Goal: Task Accomplishment & Management: Manage account settings

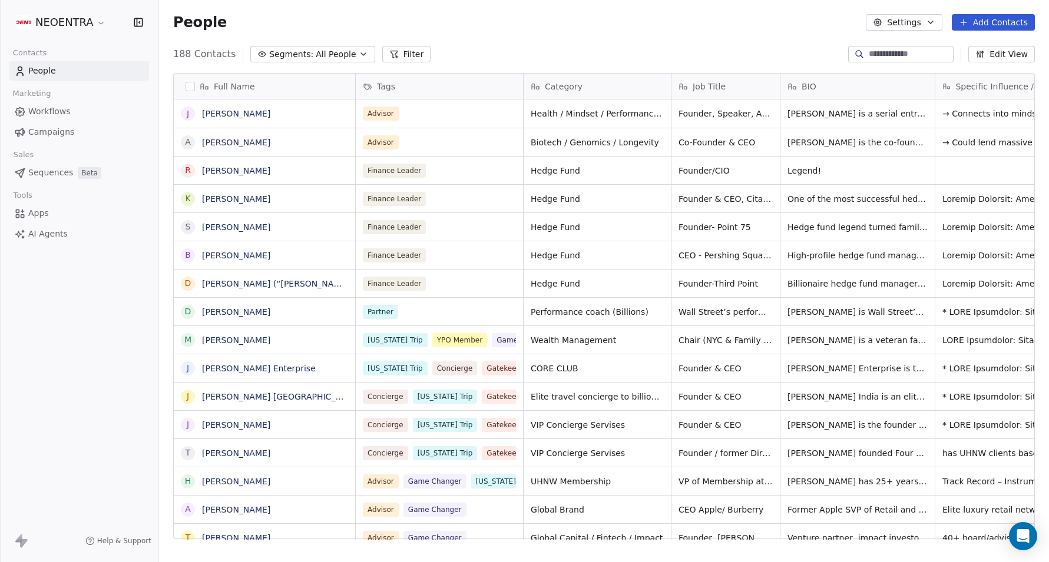
scroll to position [495, 890]
click at [629, 55] on div "188 Contacts Segments: All People Filter Edit View" at bounding box center [604, 54] width 890 height 19
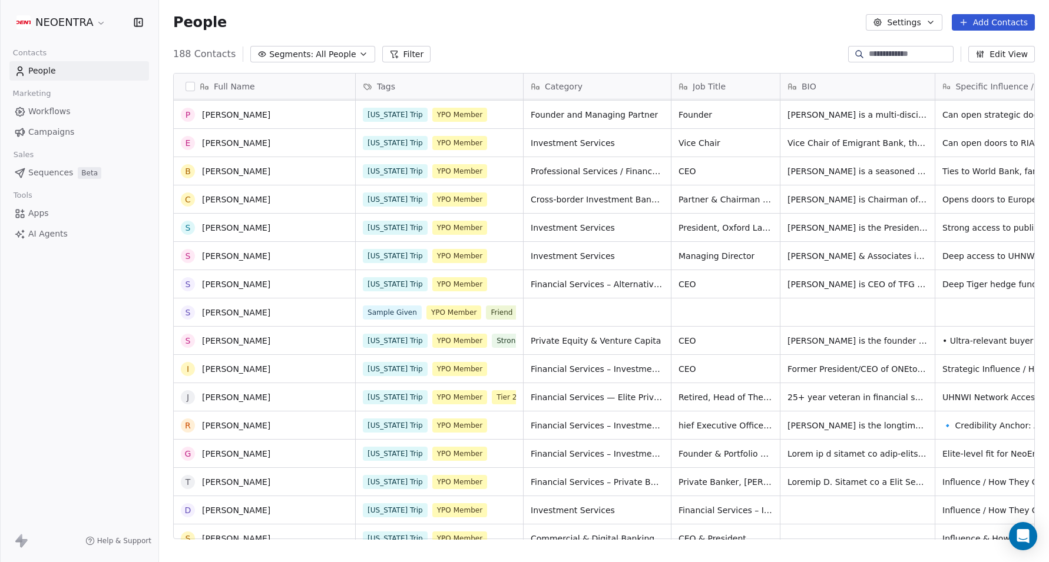
scroll to position [938, 0]
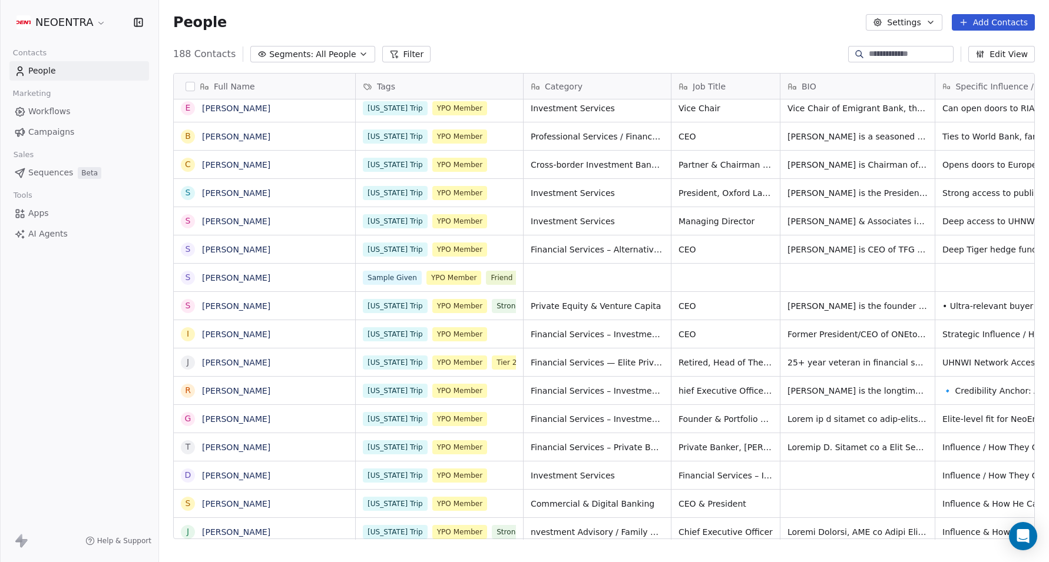
click at [191, 86] on button "button" at bounding box center [189, 86] width 9 height 9
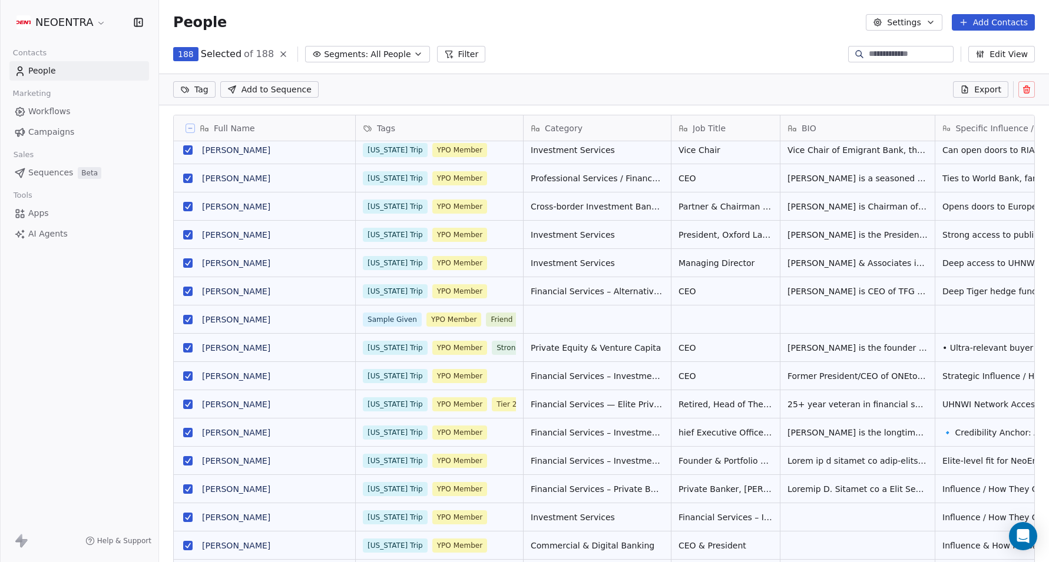
scroll to position [454, 890]
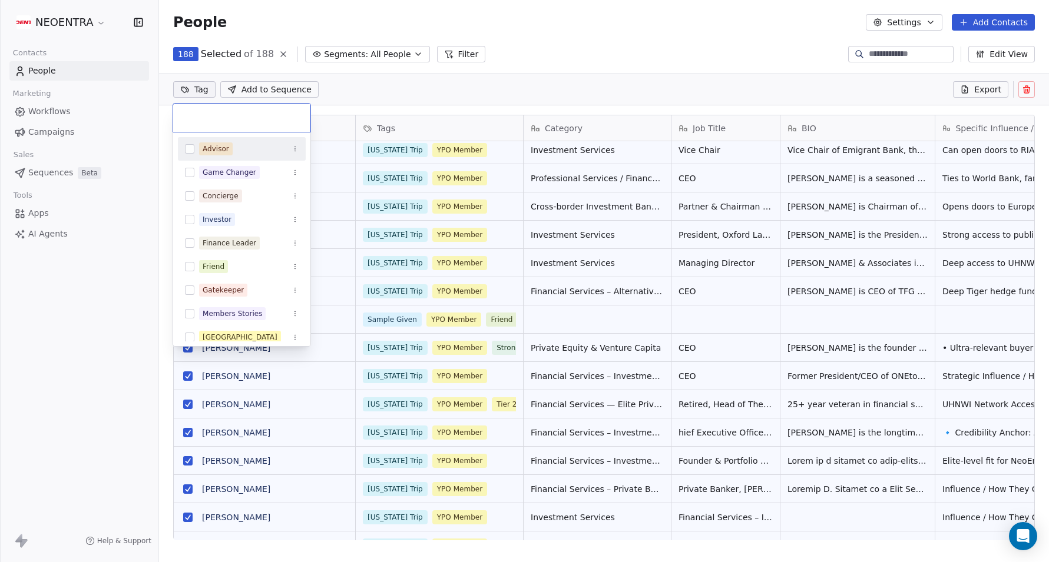
click at [191, 86] on html "NEOENTRA Contacts People Marketing Workflows Campaigns Sales Sequences Beta Too…" at bounding box center [524, 281] width 1049 height 562
click at [254, 32] on html "NEOENTRA Contacts People Marketing Workflows Campaigns Sales Sequences Beta Too…" at bounding box center [524, 281] width 1049 height 562
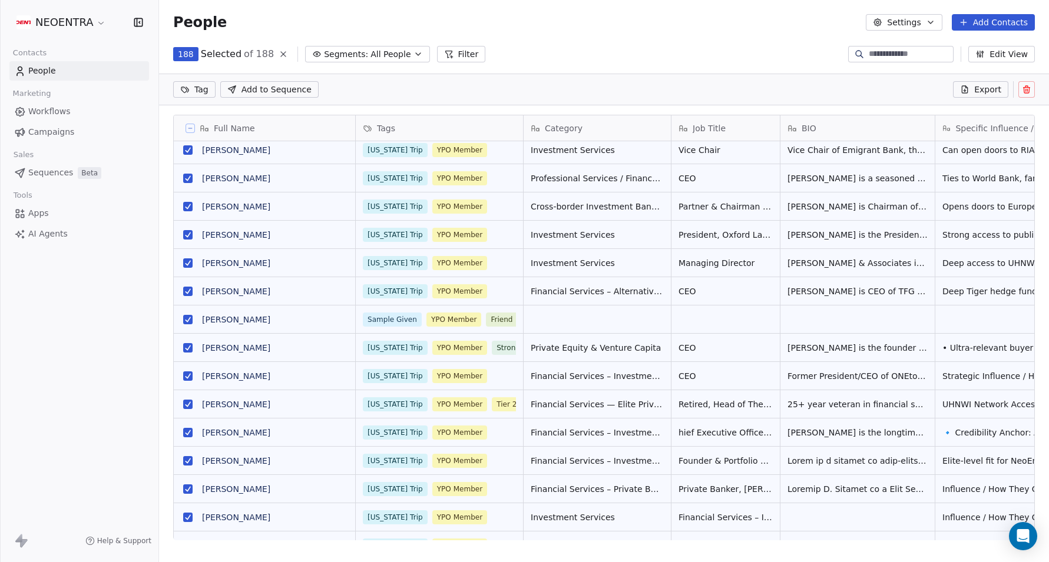
click at [190, 126] on icon at bounding box center [190, 128] width 6 height 6
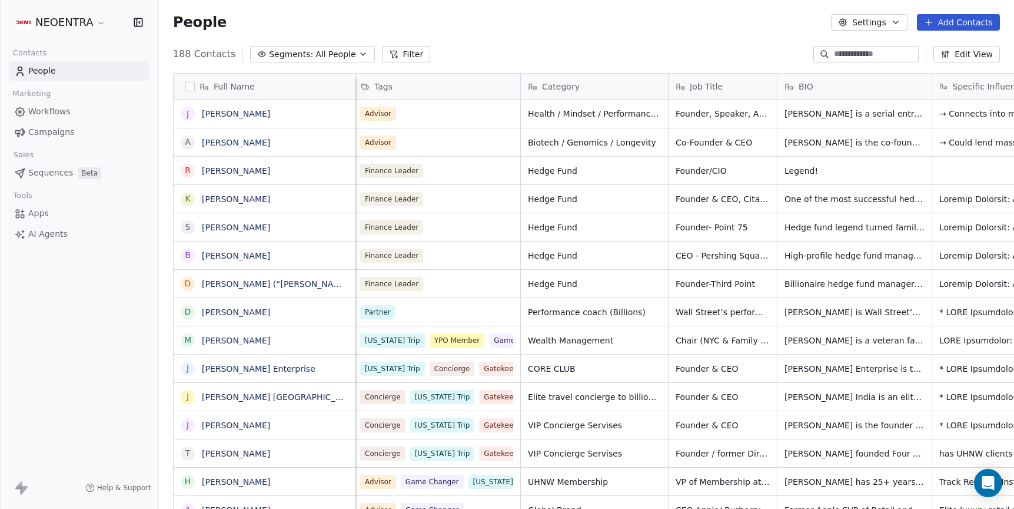
scroll to position [448, 855]
click at [864, 26] on button "Settings" at bounding box center [869, 22] width 76 height 16
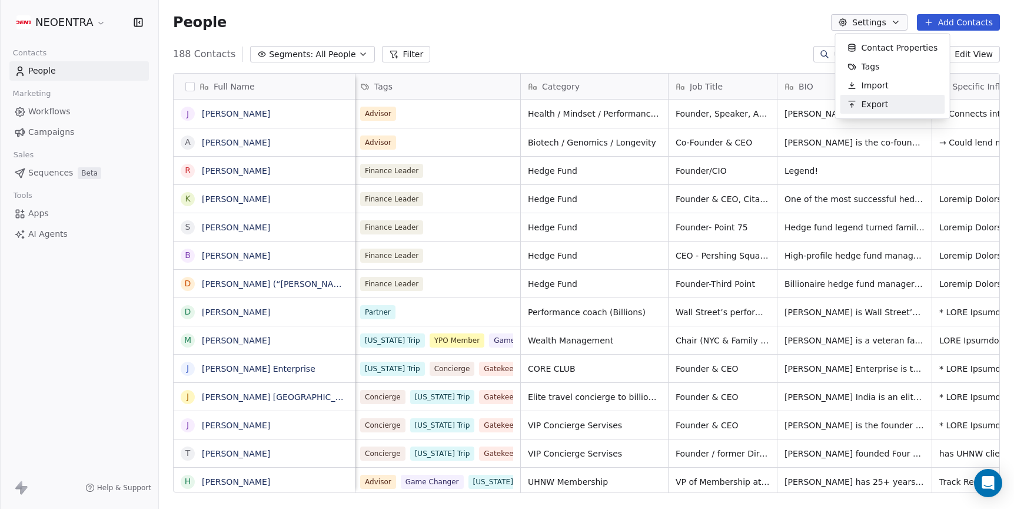
click at [890, 99] on div "Export" at bounding box center [868, 104] width 55 height 19
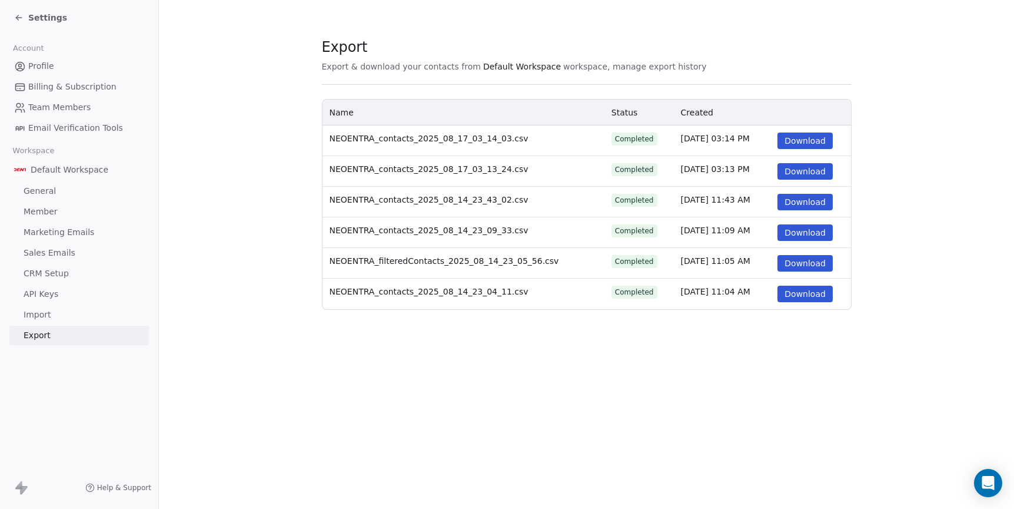
click at [512, 140] on span "NEOENTRA_contacts_2025_08_17_03_14_03.csv" at bounding box center [429, 138] width 199 height 9
click at [802, 139] on button "Download" at bounding box center [805, 140] width 55 height 16
click at [992, 174] on section "Export Export & download your contacts from Default Workspace workspace, manage…" at bounding box center [586, 173] width 855 height 347
click at [817, 172] on button "Download" at bounding box center [805, 171] width 55 height 16
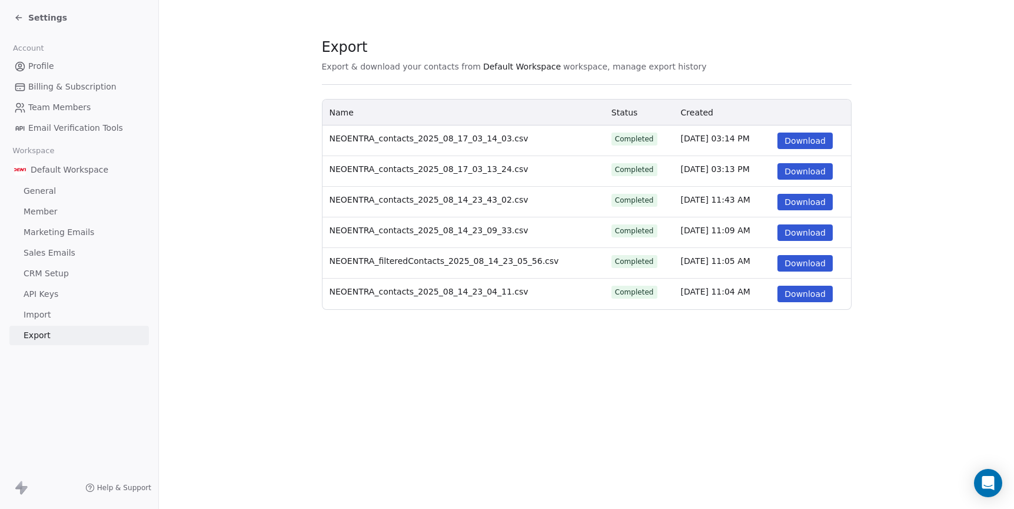
click at [231, 233] on section "Export Export & download your contacts from Default Workspace workspace, manage…" at bounding box center [586, 173] width 855 height 347
click at [511, 71] on span "Default Workspace" at bounding box center [522, 67] width 78 height 12
click at [513, 62] on span "Default Workspace" at bounding box center [522, 67] width 78 height 12
click at [52, 273] on span "CRM Setup" at bounding box center [46, 273] width 45 height 12
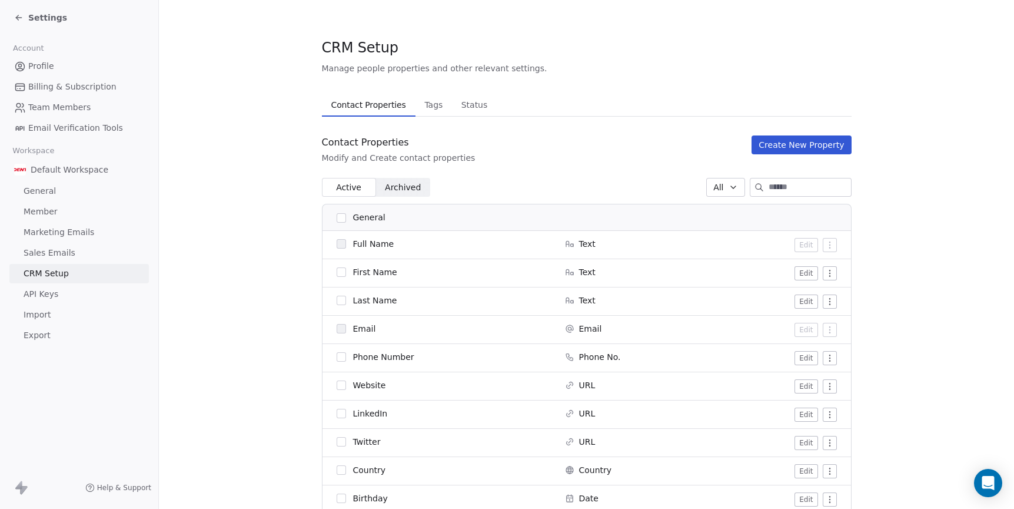
click at [49, 333] on link "Export" at bounding box center [79, 335] width 140 height 19
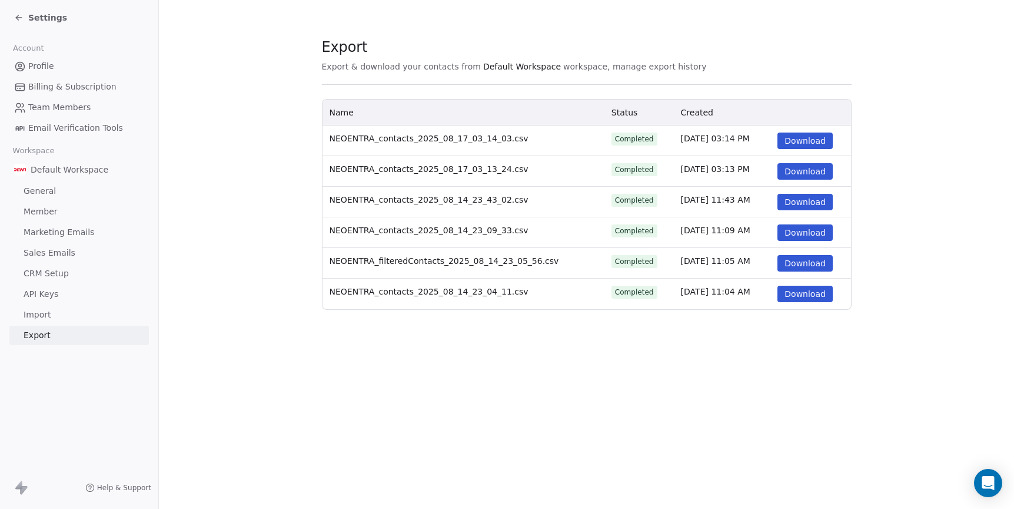
click at [174, 447] on div "Export Export & download your contacts from Default Workspace workspace, manage…" at bounding box center [586, 254] width 855 height 509
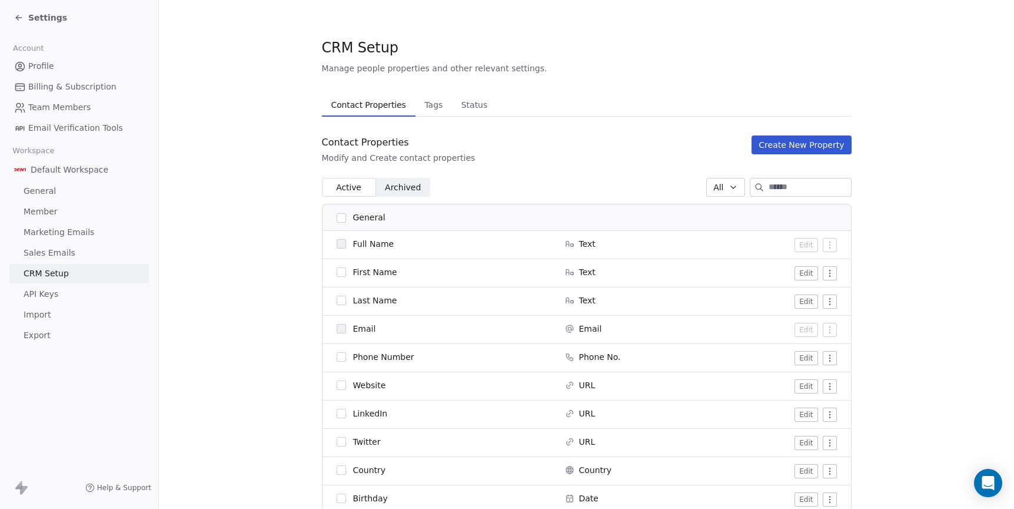
click at [41, 17] on span "Settings" at bounding box center [47, 18] width 39 height 12
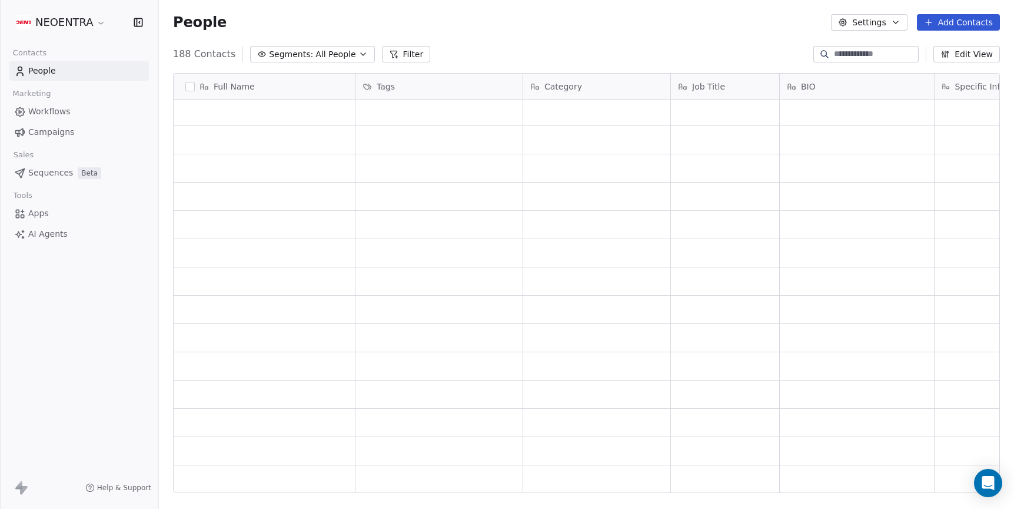
click at [296, 238] on div "grid" at bounding box center [265, 225] width 182 height 28
click at [94, 409] on div "NEOENTRA Contacts People Marketing Workflows Campaigns Sales Sequences Beta Too…" at bounding box center [79, 254] width 158 height 509
click at [354, 26] on div "People Settings Add Contacts" at bounding box center [586, 22] width 827 height 16
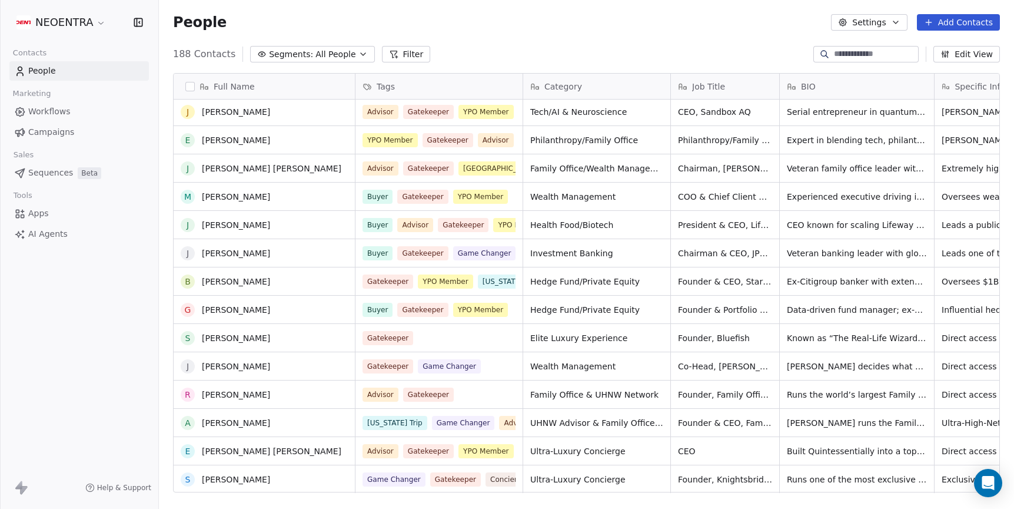
scroll to position [4919, 0]
click at [878, 47] on div at bounding box center [866, 54] width 105 height 16
paste input "**********"
type input "**********"
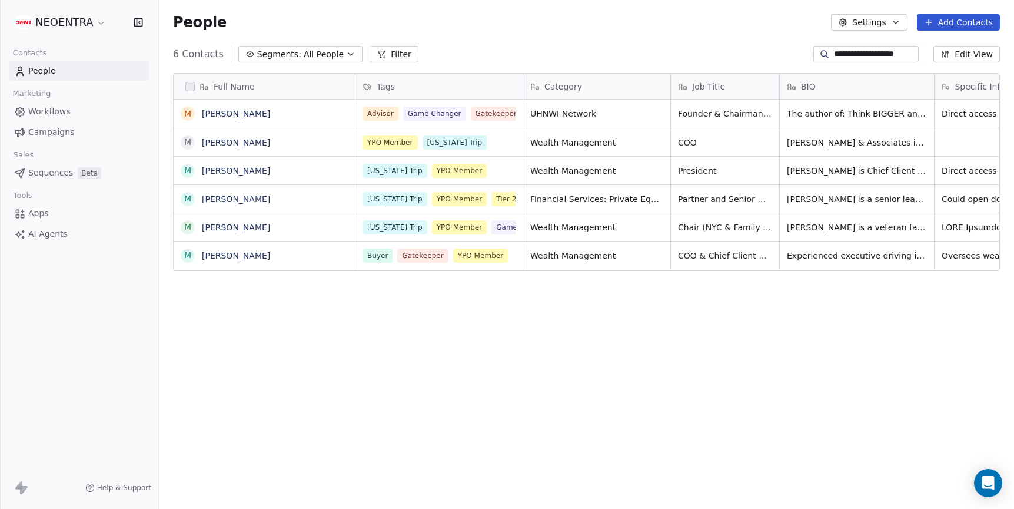
scroll to position [448, 855]
drag, startPoint x: 894, startPoint y: 51, endPoint x: 797, endPoint y: 49, distance: 97.2
click at [814, 49] on div "**********" at bounding box center [866, 54] width 105 height 16
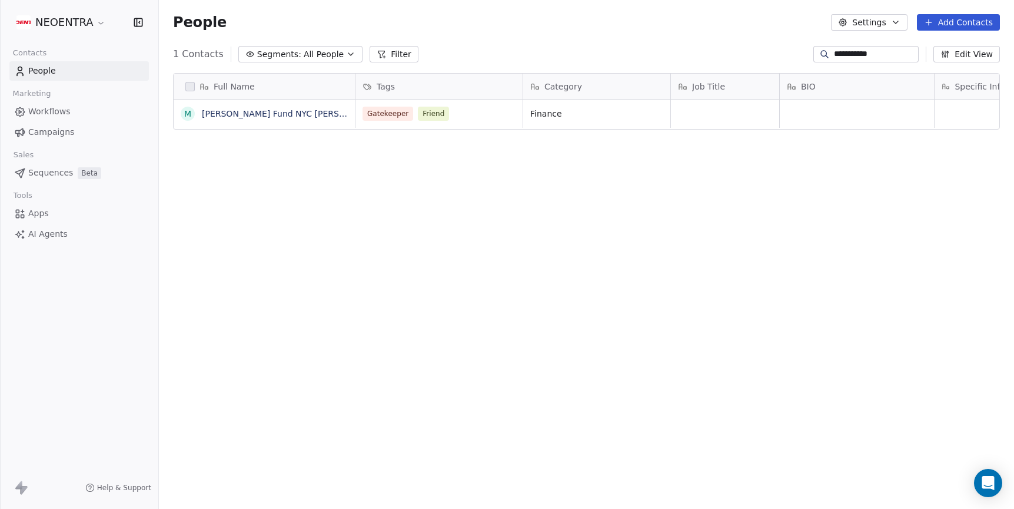
click at [834, 55] on input "**********" at bounding box center [875, 54] width 82 height 12
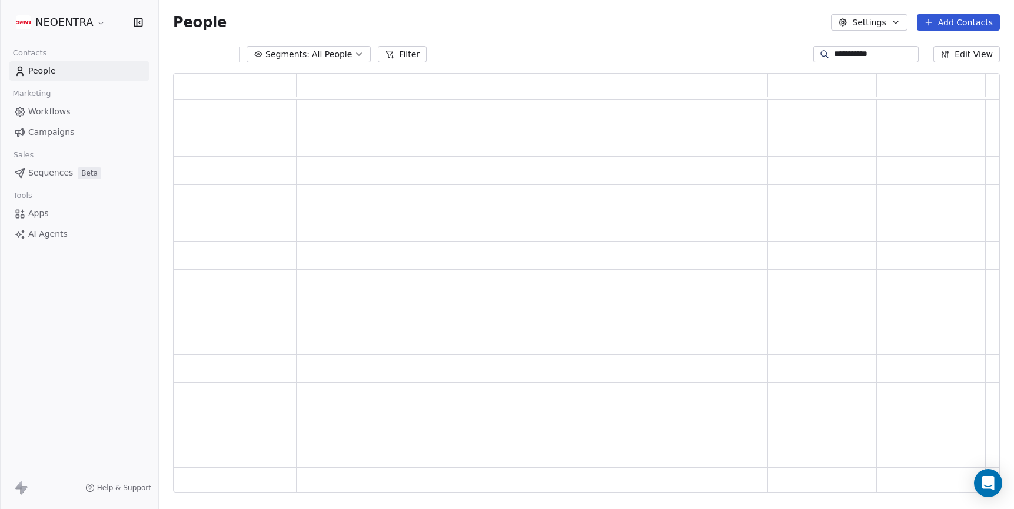
scroll to position [420, 827]
type input "**********"
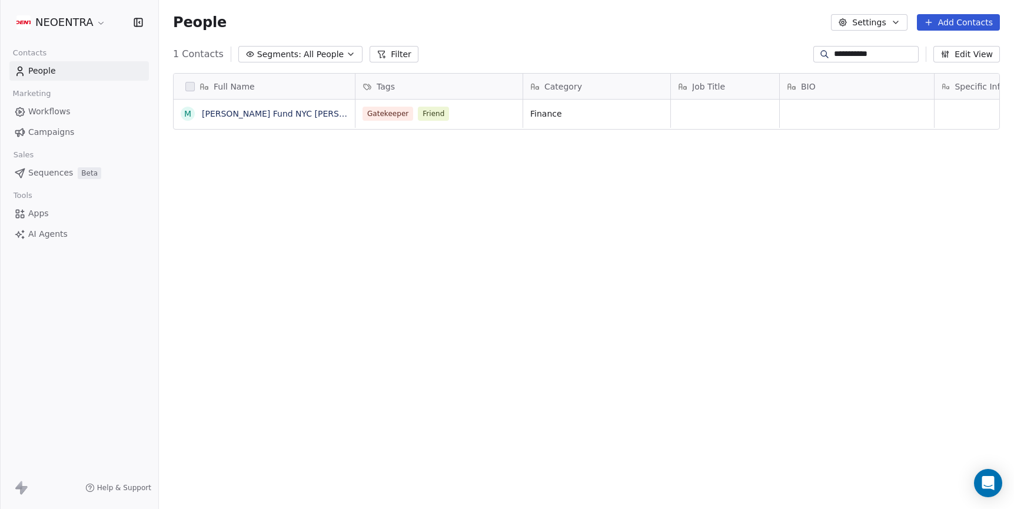
scroll to position [448, 855]
